Goal: Navigation & Orientation: Go to known website

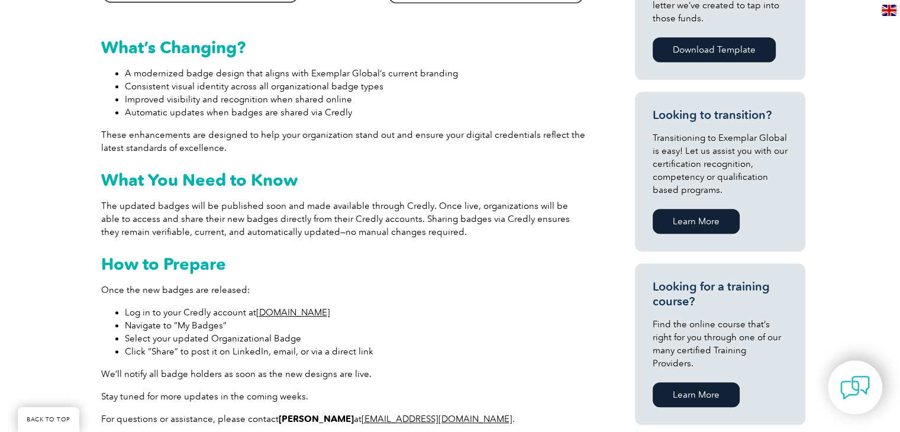
scroll to position [675, 0]
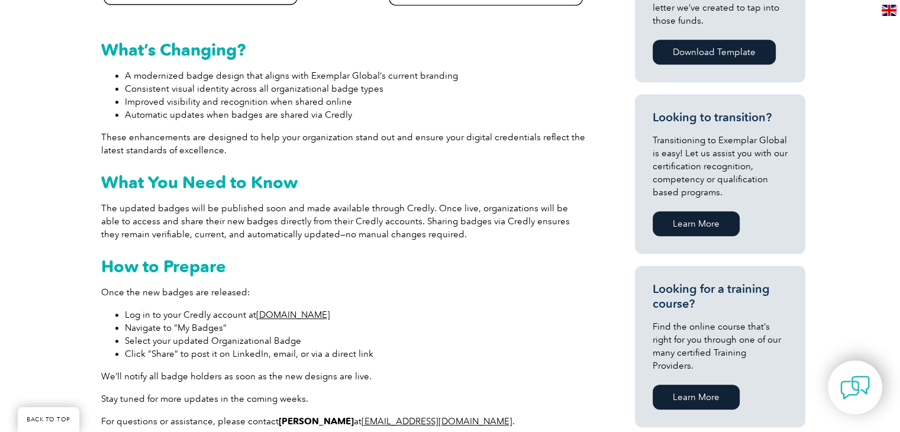
click at [298, 313] on link "[DOMAIN_NAME]" at bounding box center [293, 315] width 74 height 11
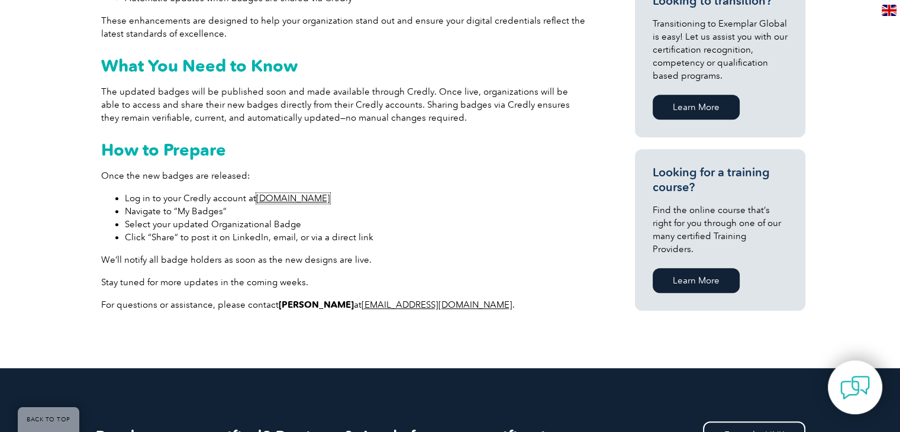
scroll to position [793, 0]
